Goal: Navigation & Orientation: Understand site structure

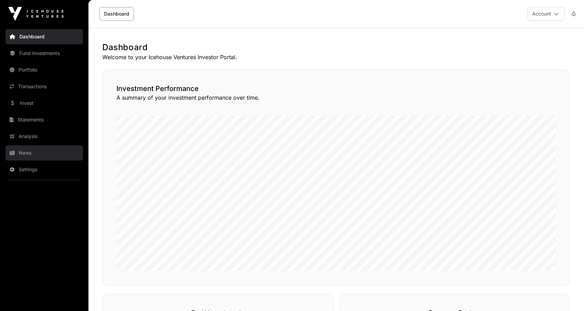
click at [30, 150] on link "News" at bounding box center [44, 152] width 77 height 15
click at [30, 153] on link "News" at bounding box center [44, 152] width 77 height 15
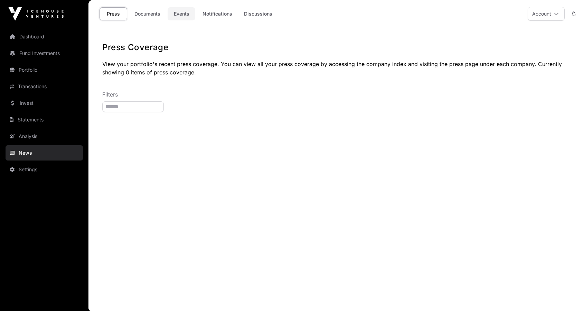
click at [187, 11] on link "Events" at bounding box center [182, 13] width 28 height 13
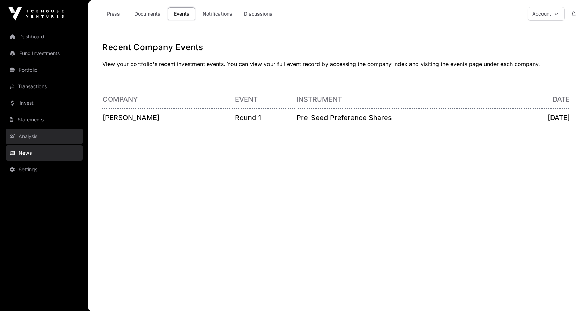
click at [38, 135] on link "Analysis" at bounding box center [44, 136] width 77 height 15
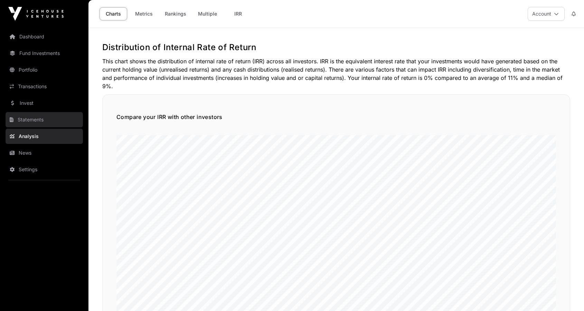
click at [39, 121] on link "Statements" at bounding box center [44, 119] width 77 height 15
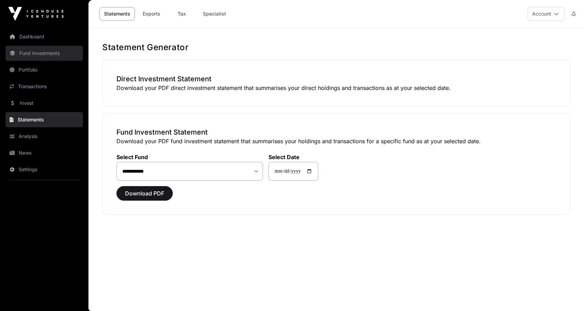
click at [42, 55] on link "Fund Investments" at bounding box center [44, 53] width 77 height 15
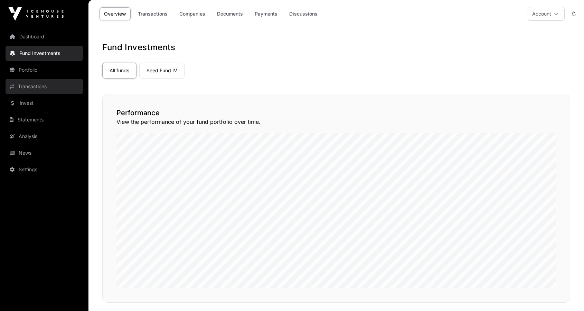
click at [33, 85] on link "Transactions" at bounding box center [44, 86] width 77 height 15
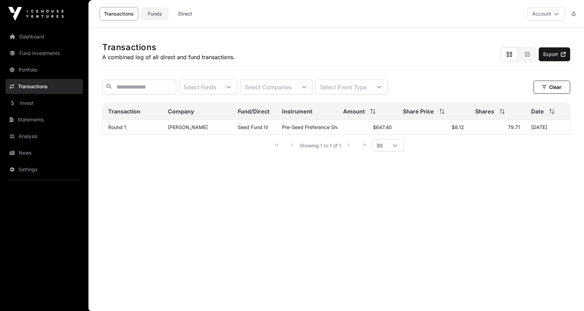
click at [157, 12] on link "Funds" at bounding box center [155, 13] width 28 height 13
click at [190, 15] on link "Direct" at bounding box center [185, 13] width 28 height 13
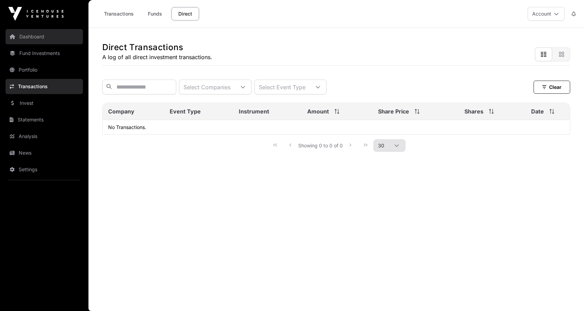
click at [36, 38] on link "Dashboard" at bounding box center [44, 36] width 77 height 15
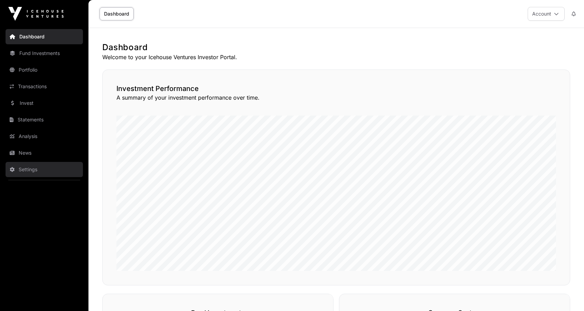
click at [23, 171] on link "Settings" at bounding box center [44, 169] width 77 height 15
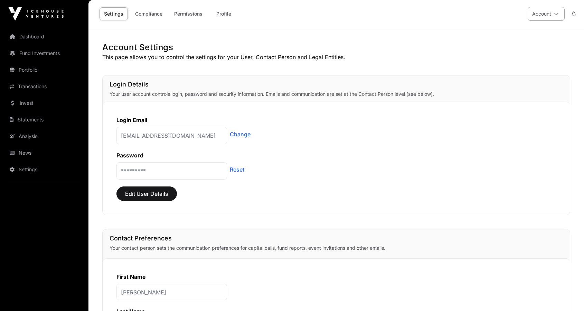
click at [553, 12] on button "Account" at bounding box center [546, 14] width 37 height 14
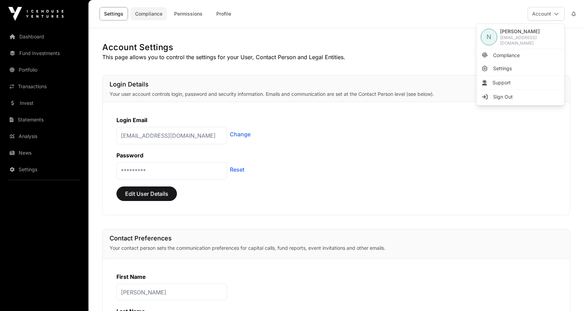
click at [154, 13] on link "Compliance" at bounding box center [149, 13] width 36 height 13
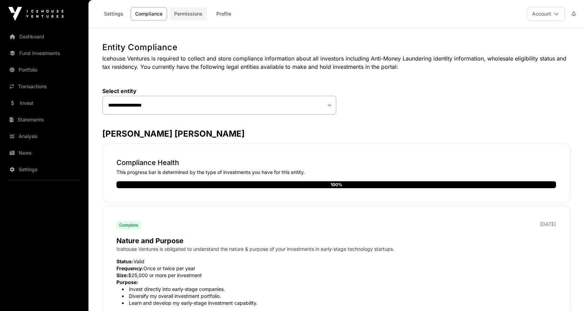
click at [188, 15] on link "Permissions" at bounding box center [188, 13] width 37 height 13
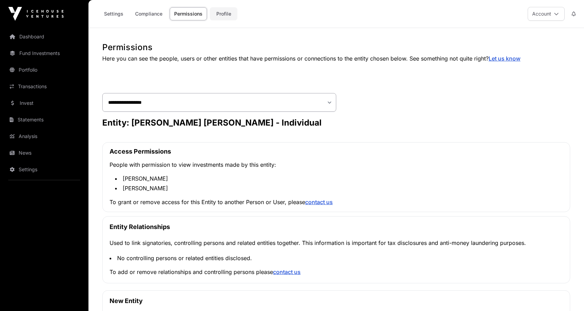
click at [224, 14] on link "Profile" at bounding box center [224, 13] width 28 height 13
